Goal: Register for event/course

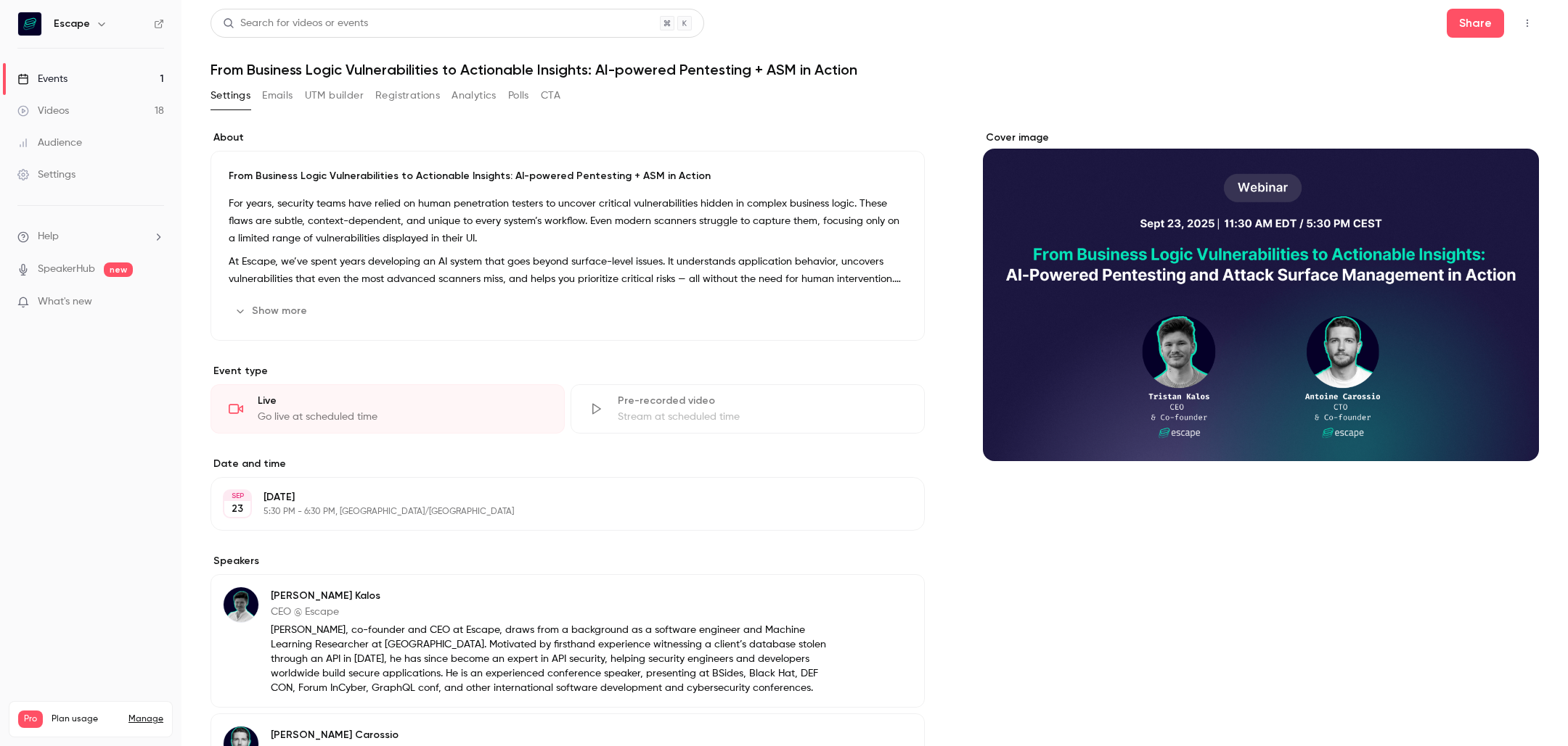
click at [92, 109] on link "Videos 18" at bounding box center [91, 111] width 182 height 32
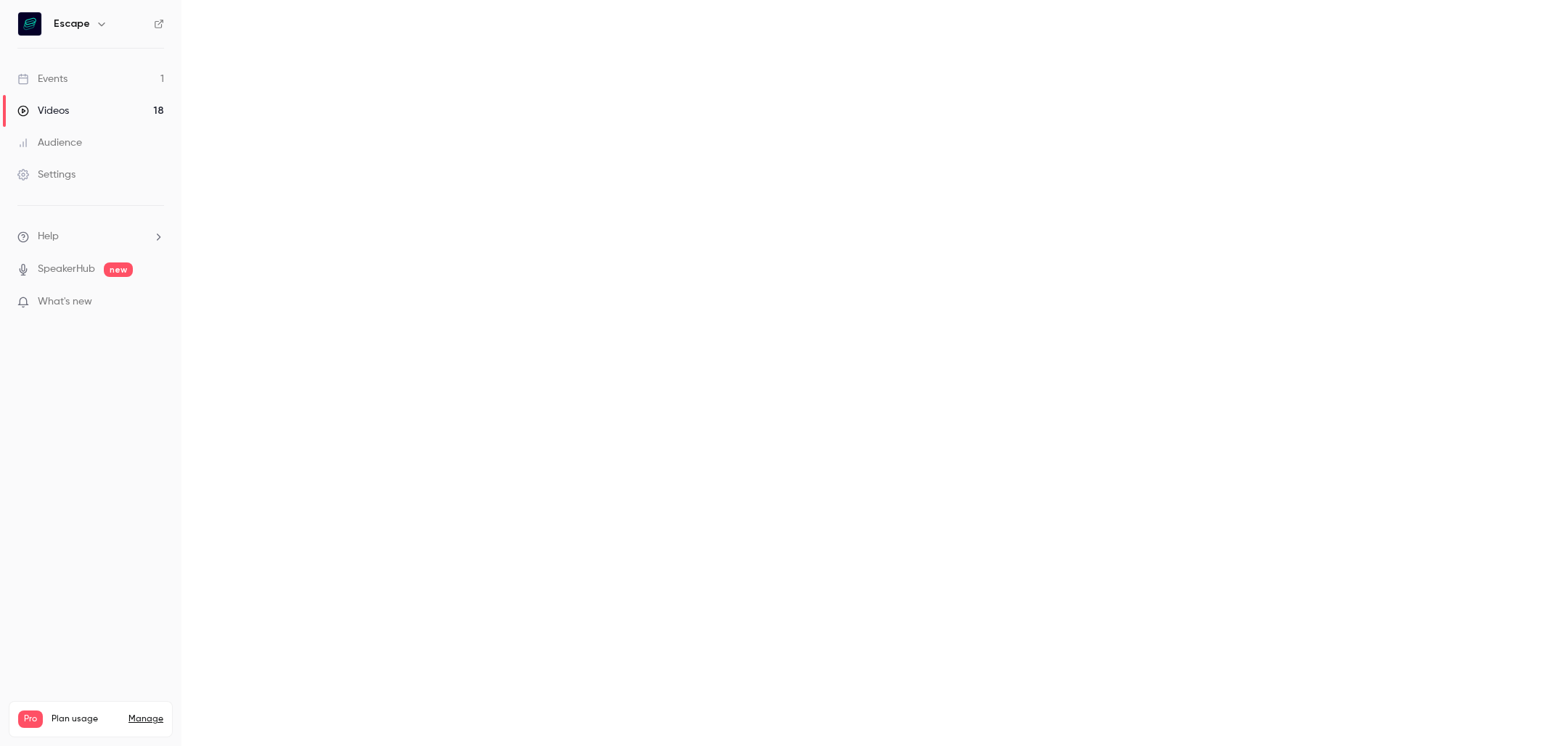
click at [93, 81] on link "Events 1" at bounding box center [91, 79] width 182 height 32
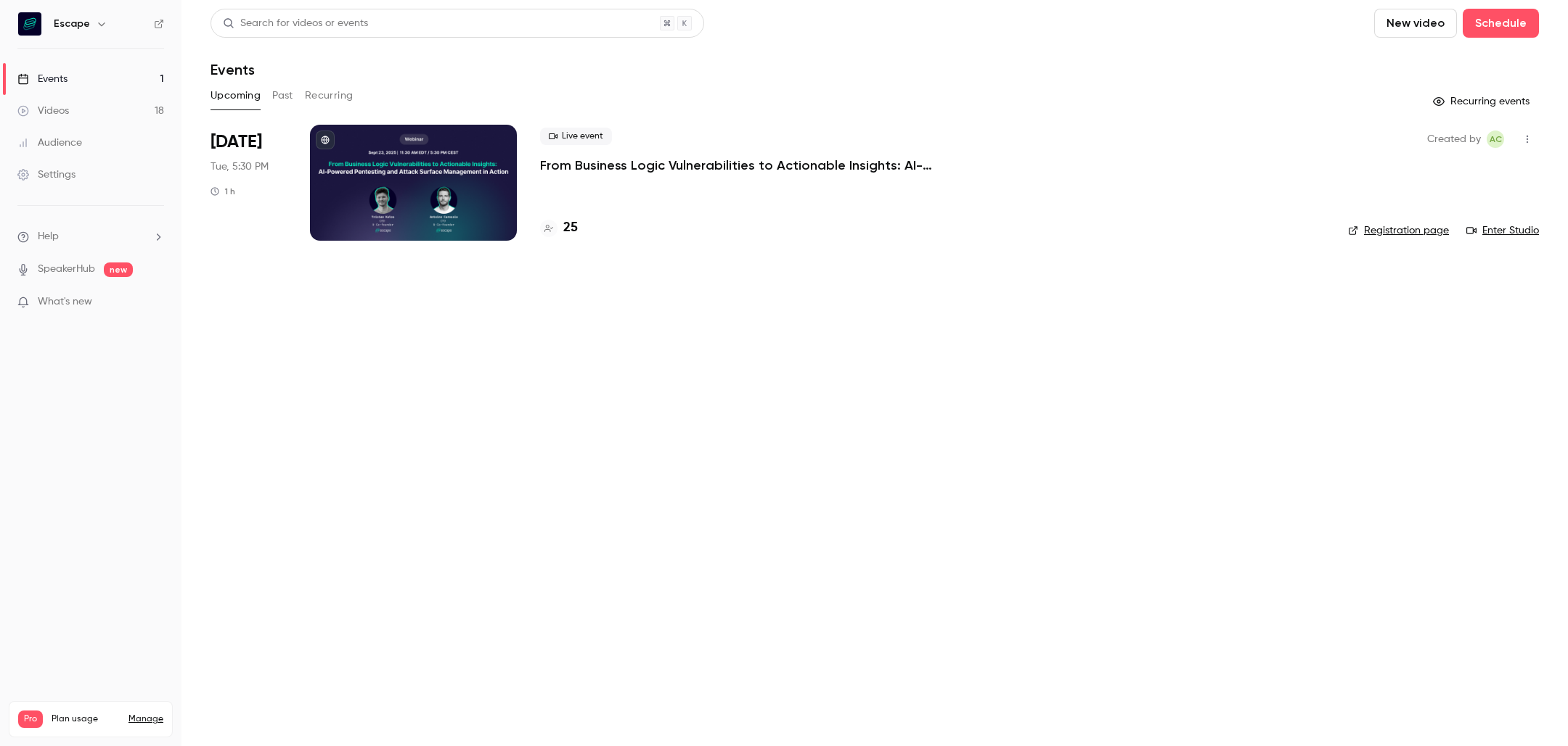
click at [574, 223] on h4 "25" at bounding box center [570, 228] width 15 height 20
